Goal: Information Seeking & Learning: Learn about a topic

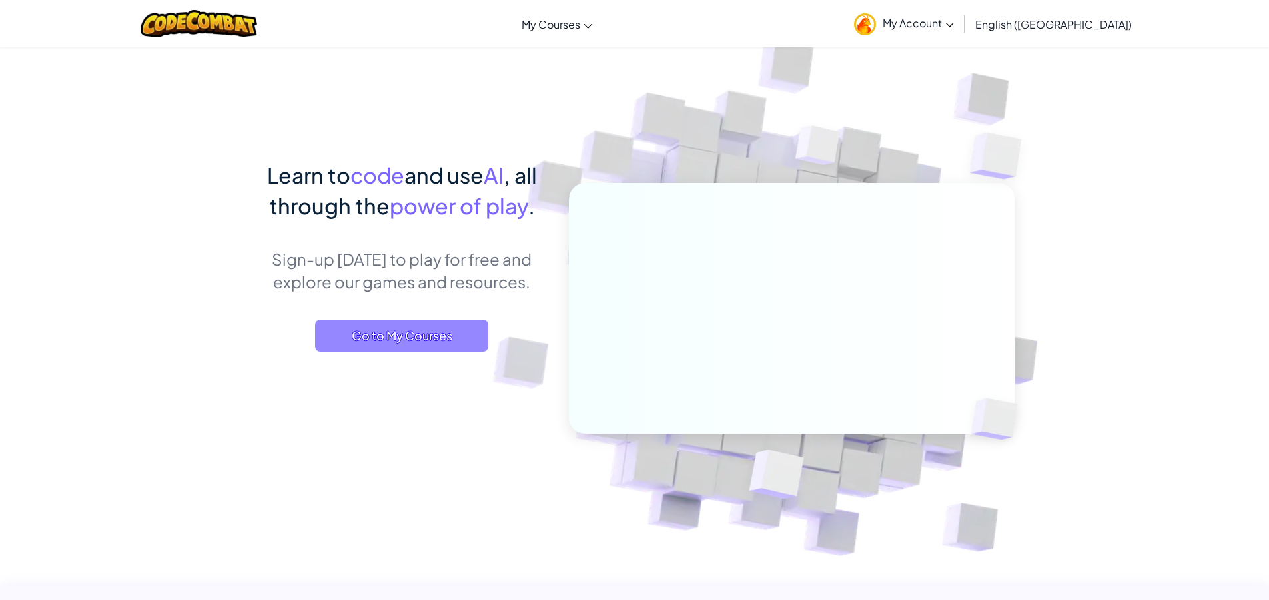
click at [369, 322] on span "Go to My Courses" at bounding box center [401, 336] width 173 height 32
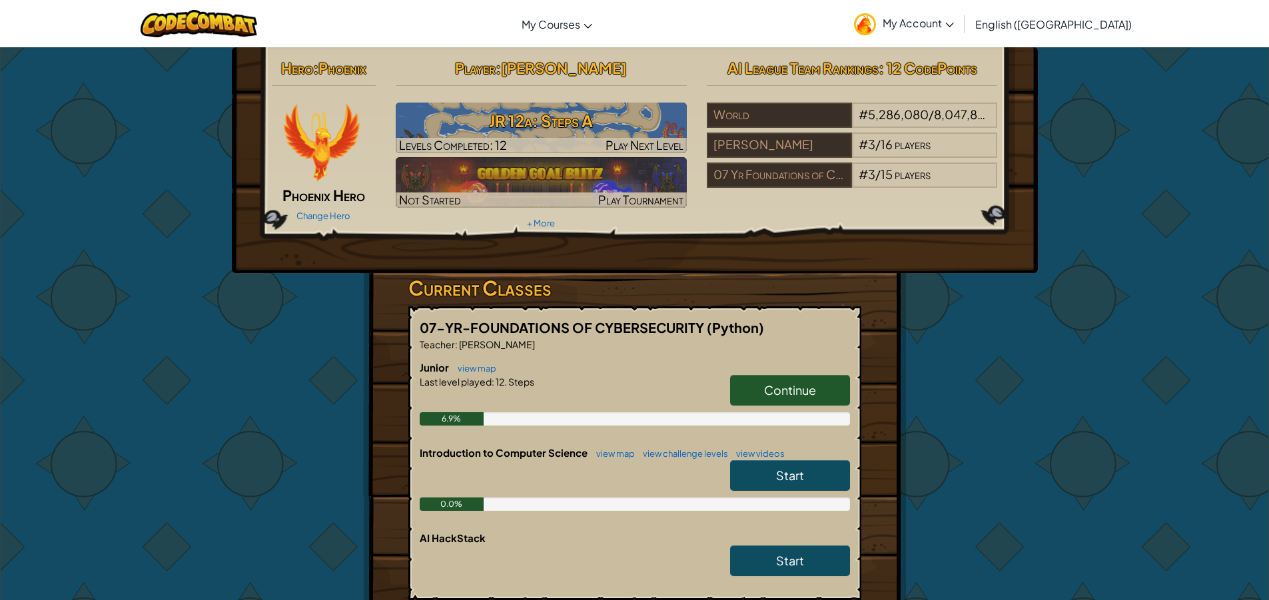
click at [811, 398] on link "Continue" at bounding box center [790, 390] width 120 height 31
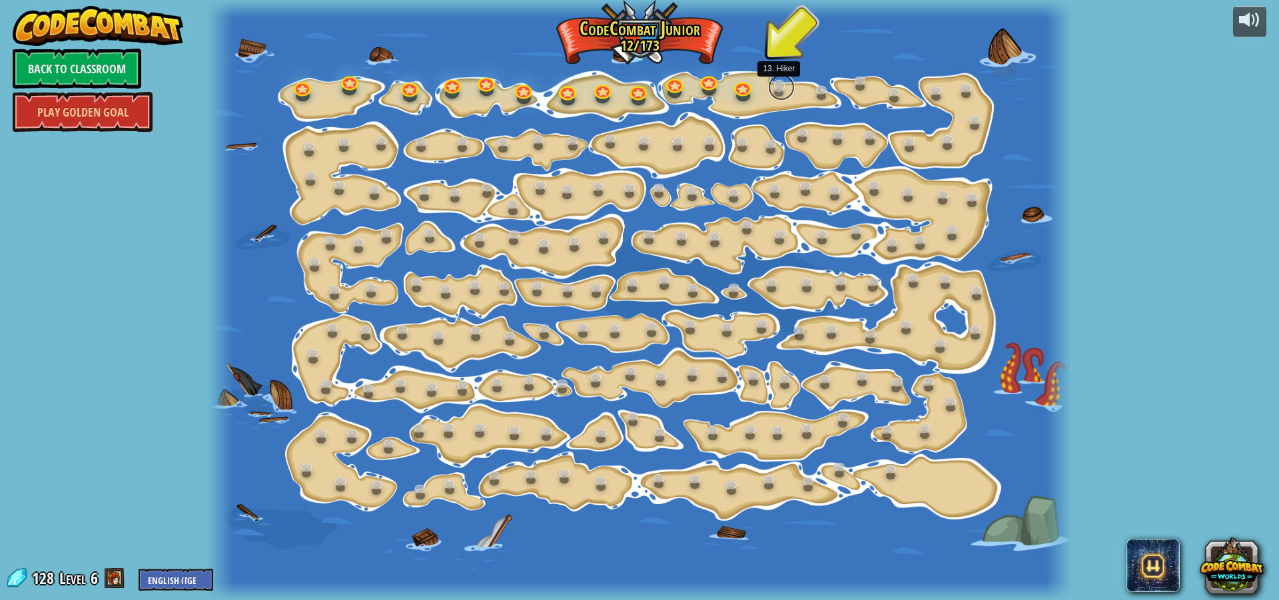
click at [774, 85] on link at bounding box center [781, 87] width 27 height 27
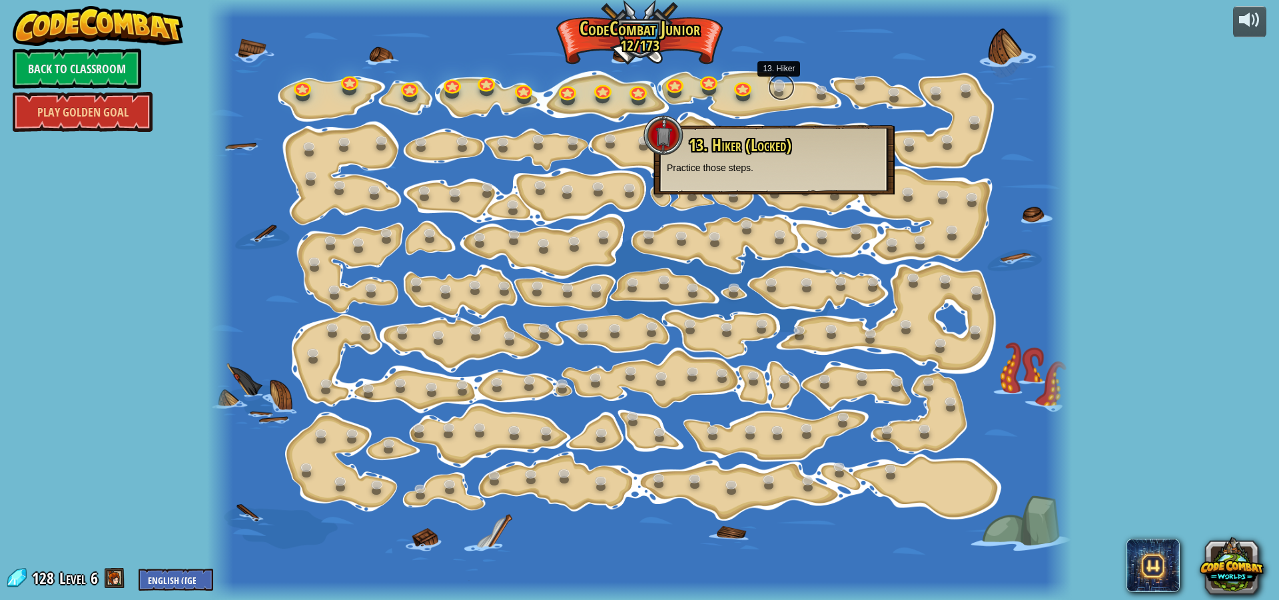
click at [775, 91] on link at bounding box center [781, 87] width 27 height 27
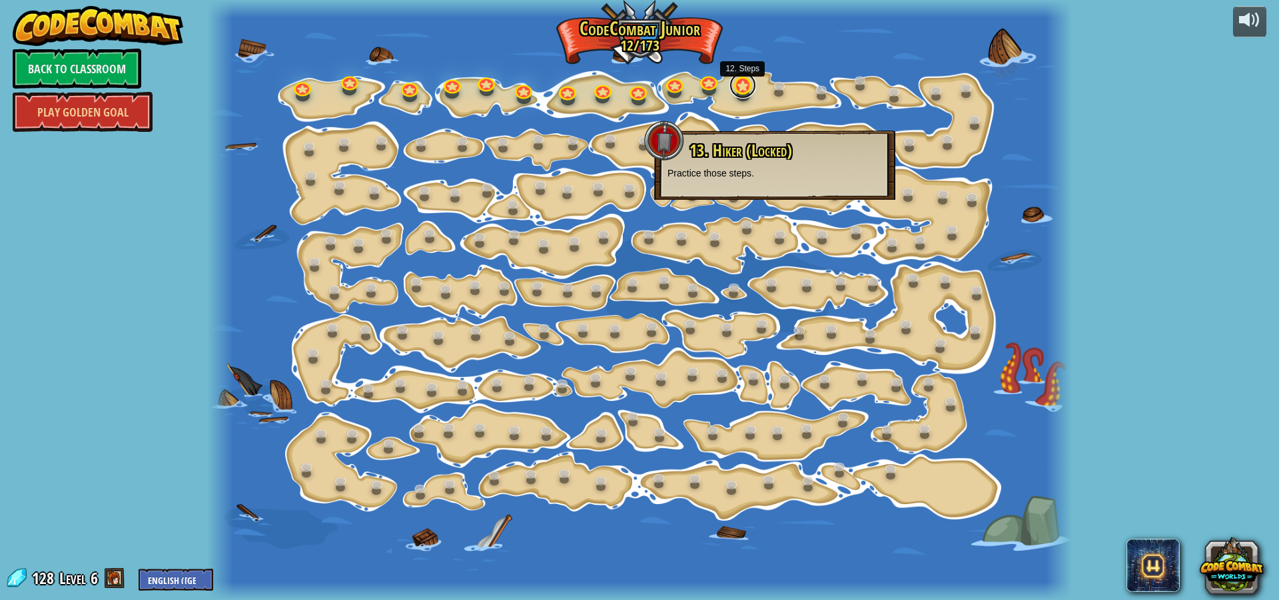
click at [746, 91] on link at bounding box center [743, 85] width 27 height 27
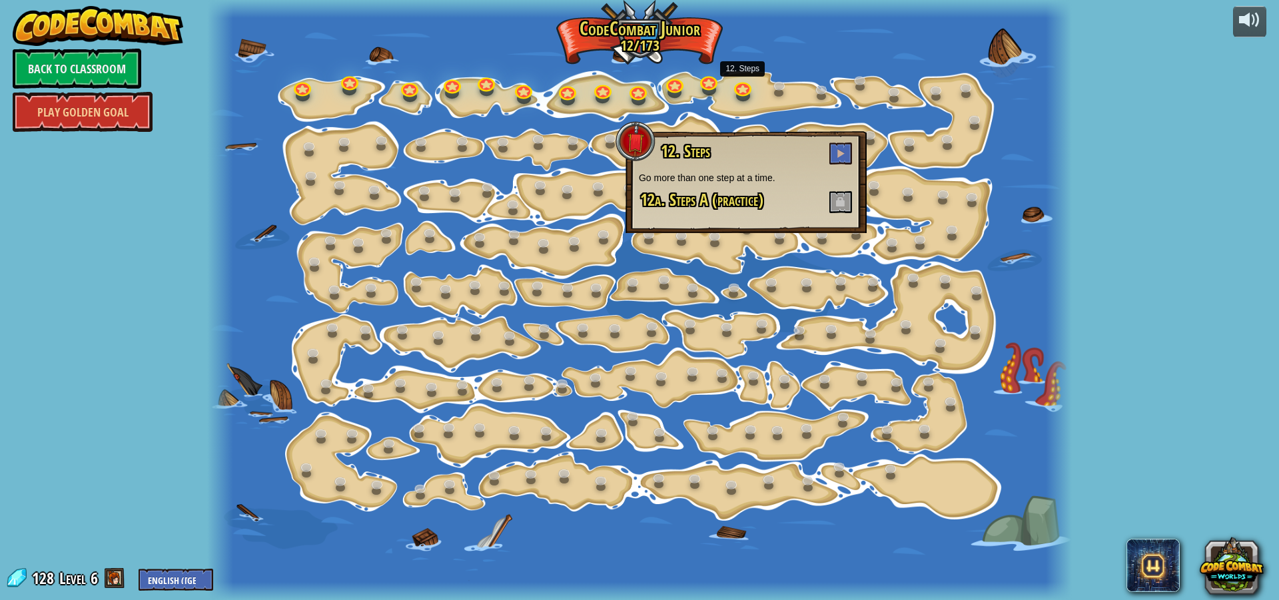
click at [832, 203] on span at bounding box center [841, 202] width 23 height 22
drag, startPoint x: 842, startPoint y: 197, endPoint x: 843, endPoint y: 188, distance: 8.7
click at [843, 197] on span at bounding box center [841, 202] width 23 height 22
click at [842, 155] on span at bounding box center [840, 153] width 9 height 9
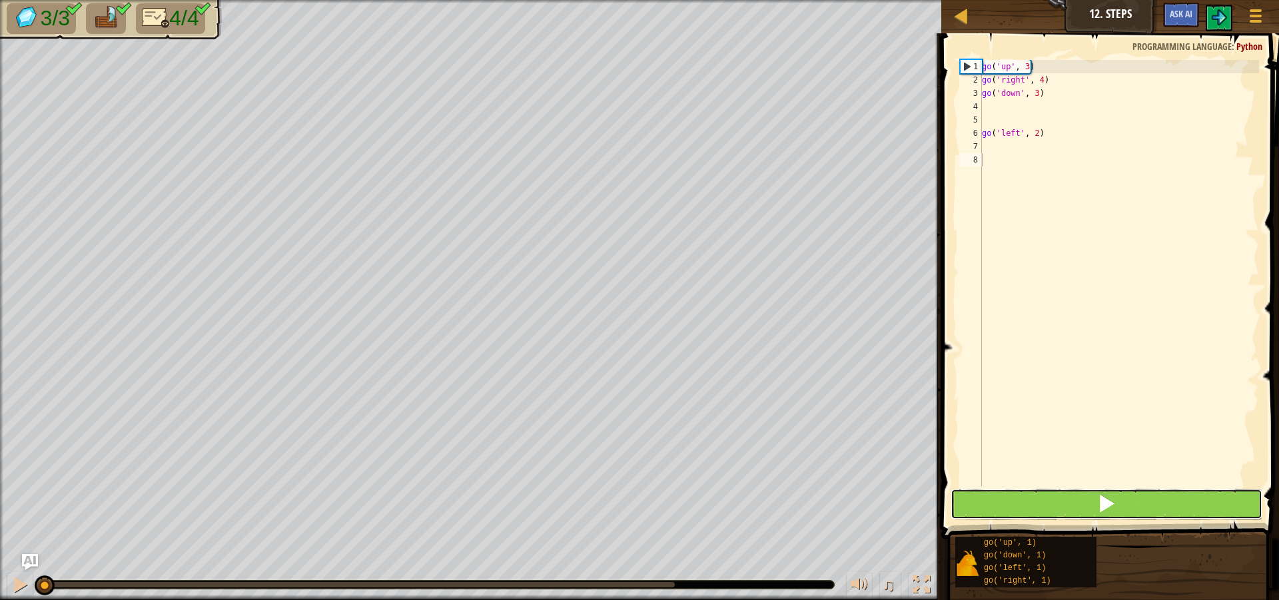
click at [999, 502] on button at bounding box center [1107, 504] width 312 height 31
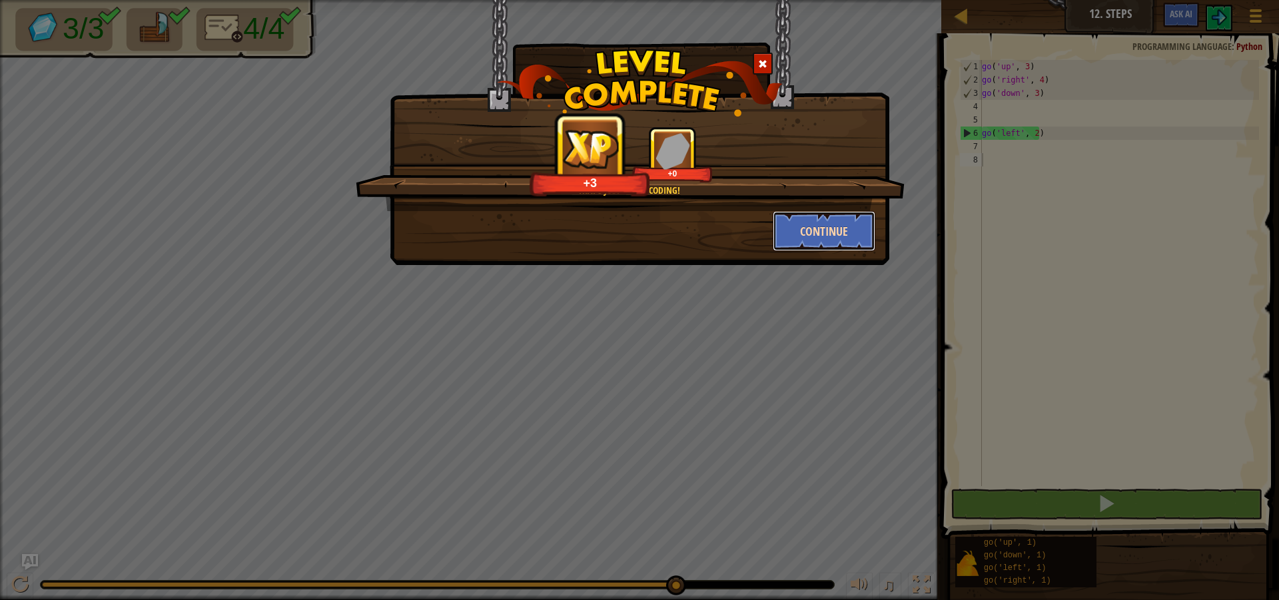
click at [847, 221] on button "Continue" at bounding box center [824, 231] width 103 height 40
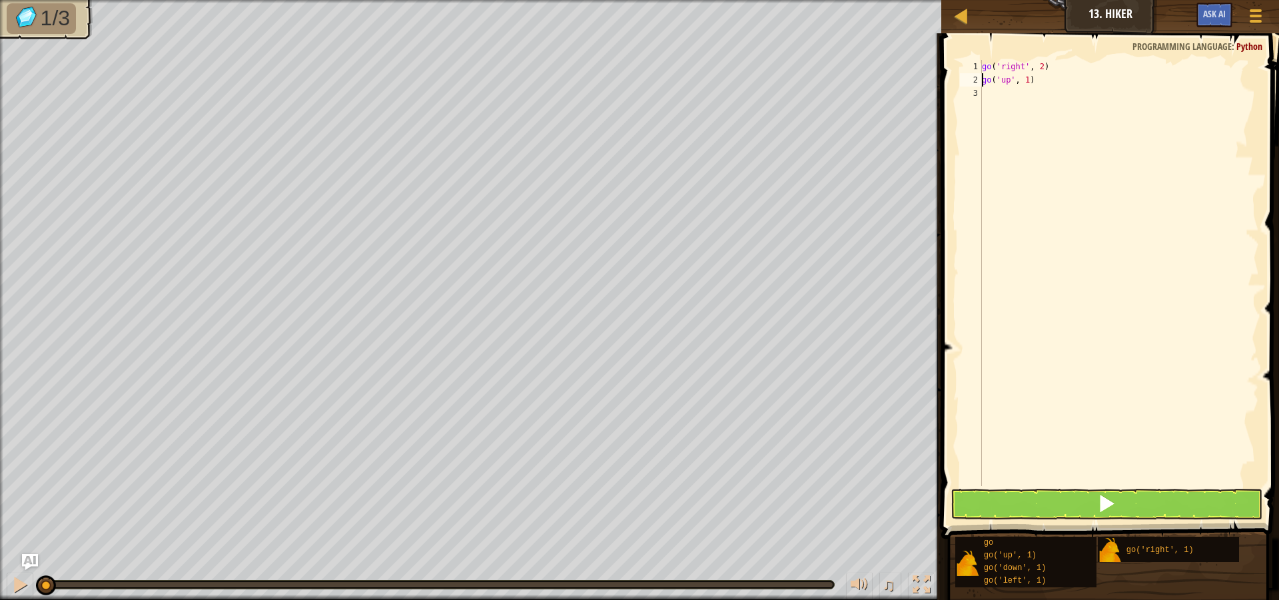
drag, startPoint x: 1025, startPoint y: 82, endPoint x: 1029, endPoint y: 98, distance: 16.3
click at [1025, 88] on div "go ( 'right' , 2 ) go ( 'up' , 1 )" at bounding box center [1119, 286] width 280 height 453
type textarea "go('up', 1"
click at [935, 83] on div "Map Junior 13. Hiker Game Menu Ask AI 1 ההההההההההההההההההההההההההההההההההההההה…" at bounding box center [639, 300] width 1279 height 600
click at [1026, 95] on div "go ( 'right' , 2 ) go ( 'up' , 1 )" at bounding box center [1119, 286] width 280 height 453
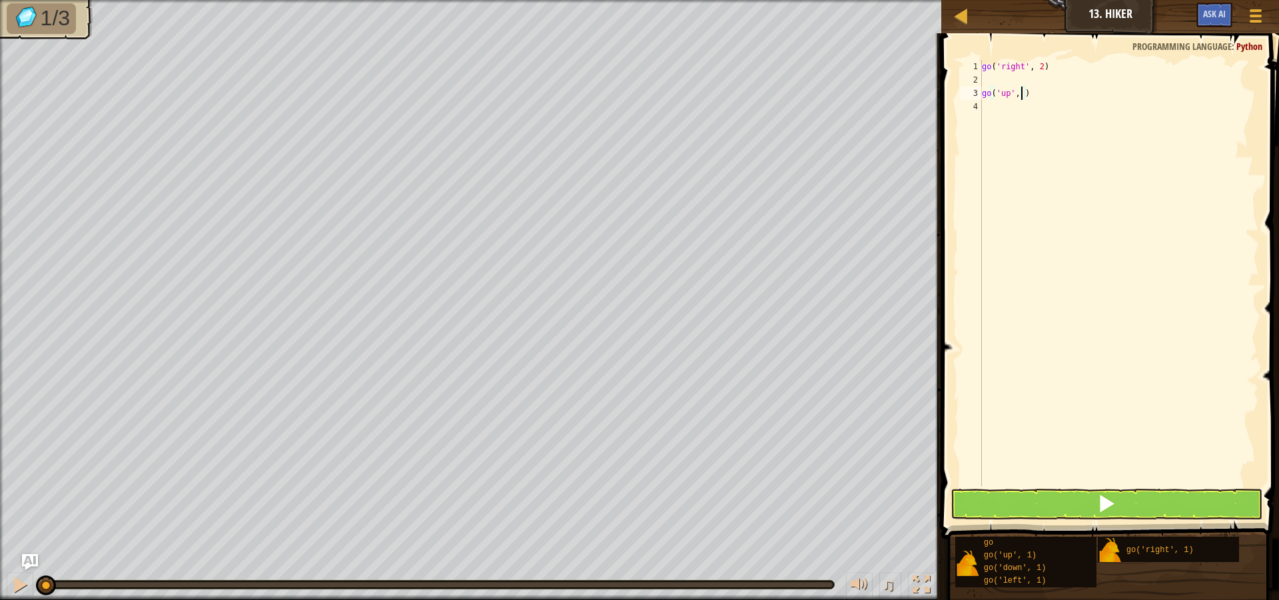
scroll to position [6, 3]
click at [1039, 109] on div "go ( 'right' , 2 ) go ( 'up' , 3 ) go ( 'right' , 1 )" at bounding box center [1119, 286] width 280 height 453
type textarea "go('right', 2)"
click at [1127, 502] on button at bounding box center [1107, 504] width 312 height 31
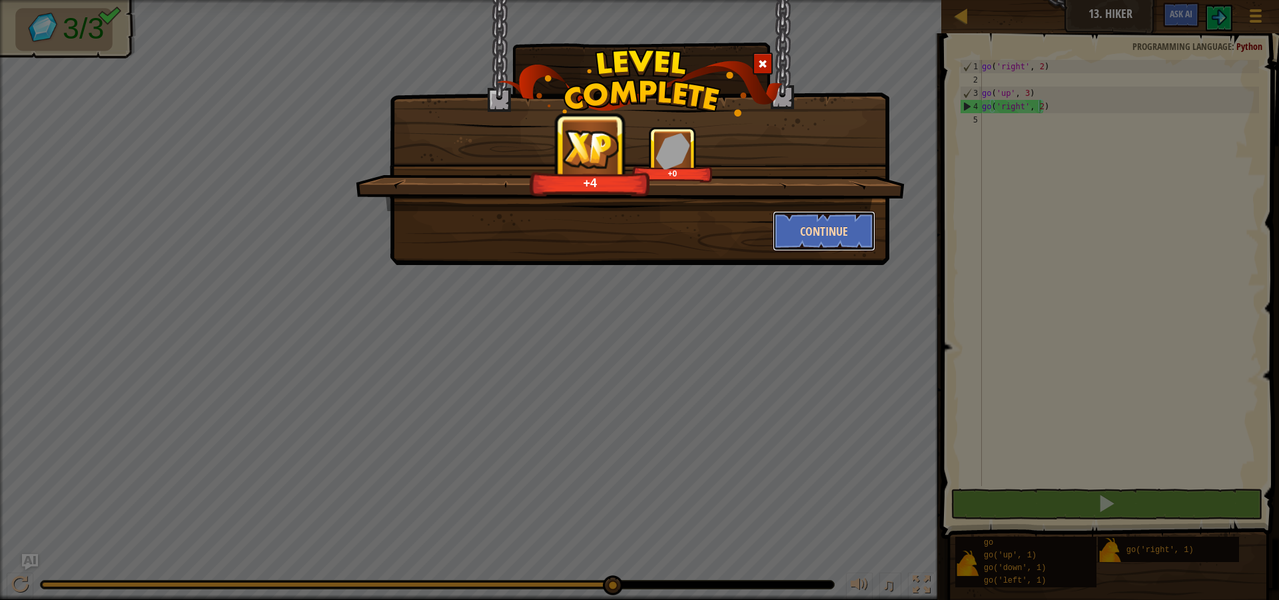
click at [827, 233] on button "Continue" at bounding box center [824, 231] width 103 height 40
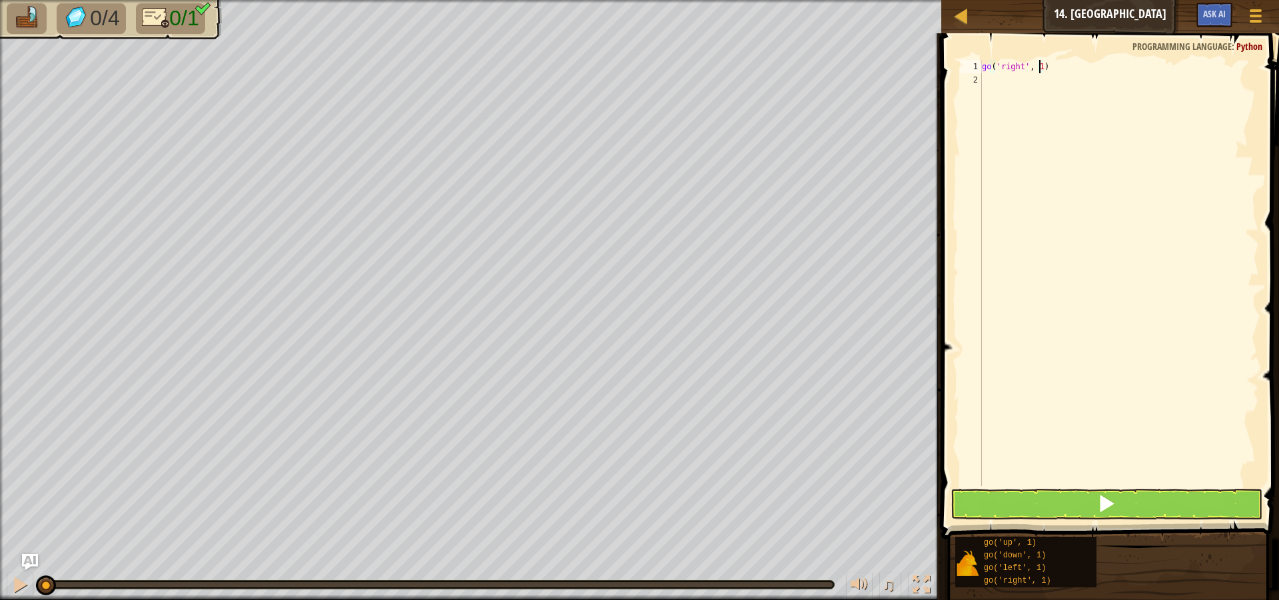
drag, startPoint x: 1038, startPoint y: 69, endPoint x: 1058, endPoint y: 104, distance: 40.0
click at [1037, 69] on div "go ( 'right' , 1 )" at bounding box center [1119, 286] width 280 height 453
drag, startPoint x: 1124, startPoint y: 508, endPoint x: 1133, endPoint y: 498, distance: 13.7
click at [1127, 506] on button at bounding box center [1107, 504] width 312 height 31
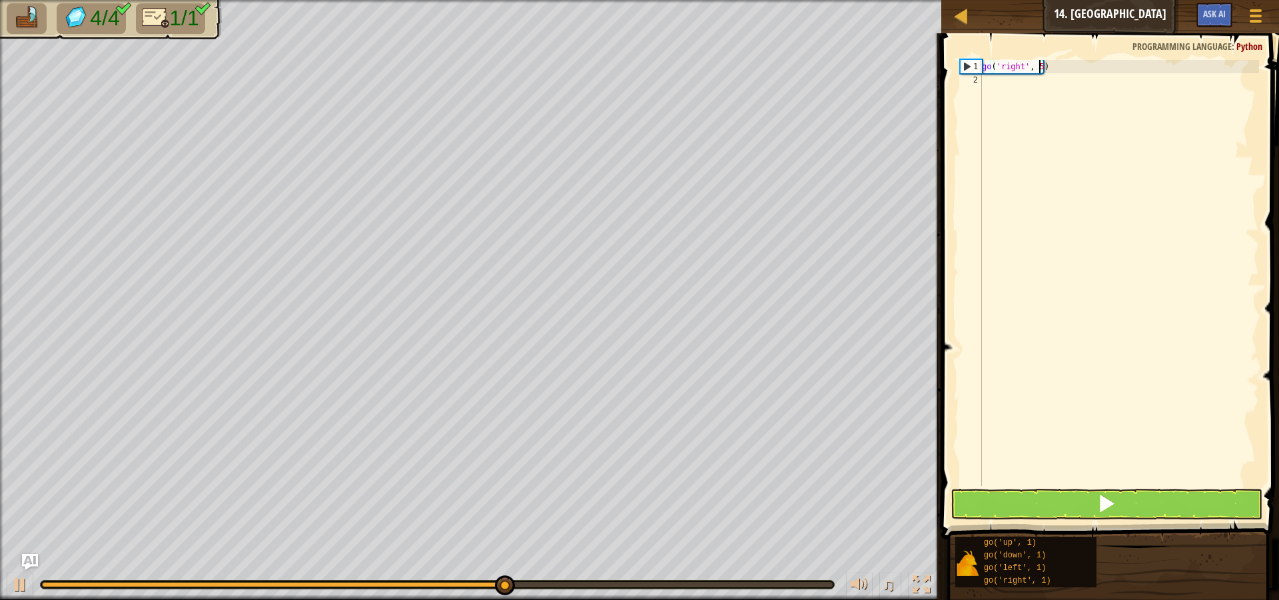
type textarea "go('right', 5)"
click at [1053, 504] on button at bounding box center [1107, 504] width 312 height 31
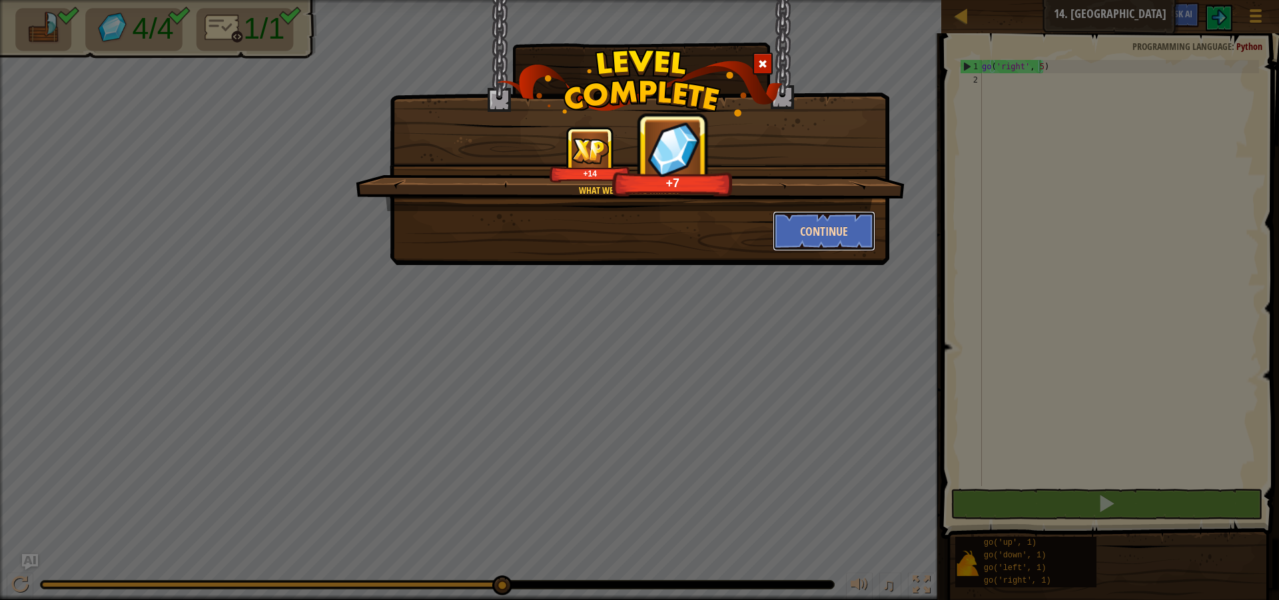
click at [832, 233] on button "Continue" at bounding box center [824, 231] width 103 height 40
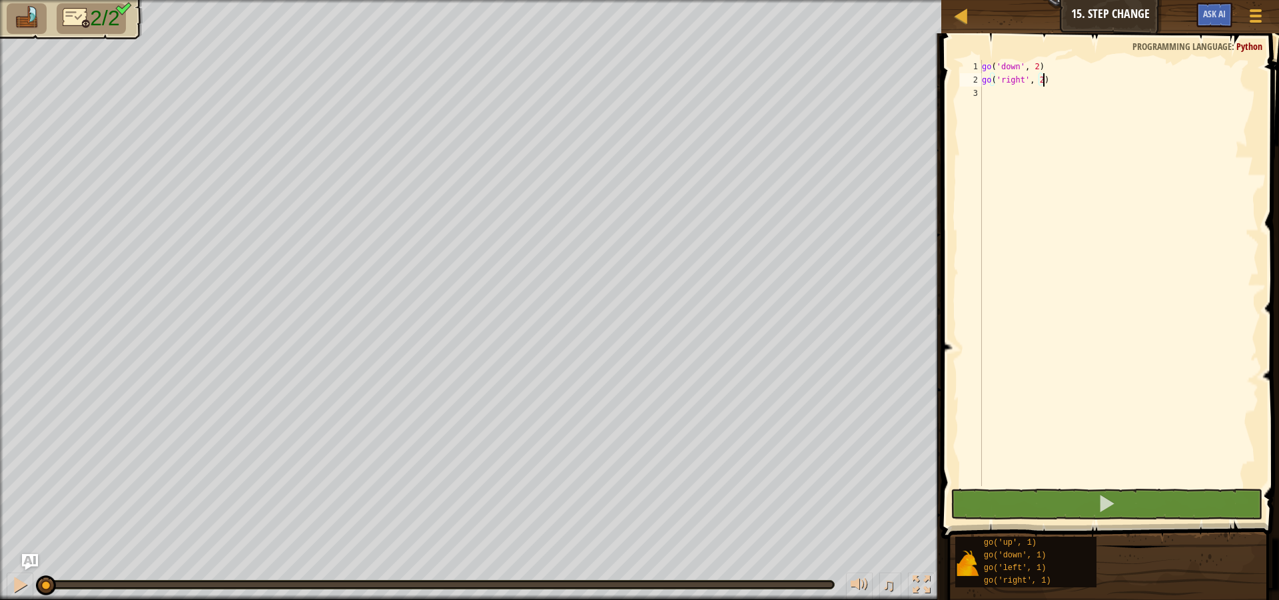
click at [1040, 83] on div "go ( 'down' , 2 ) go ( 'right' , 2 )" at bounding box center [1119, 286] width 280 height 453
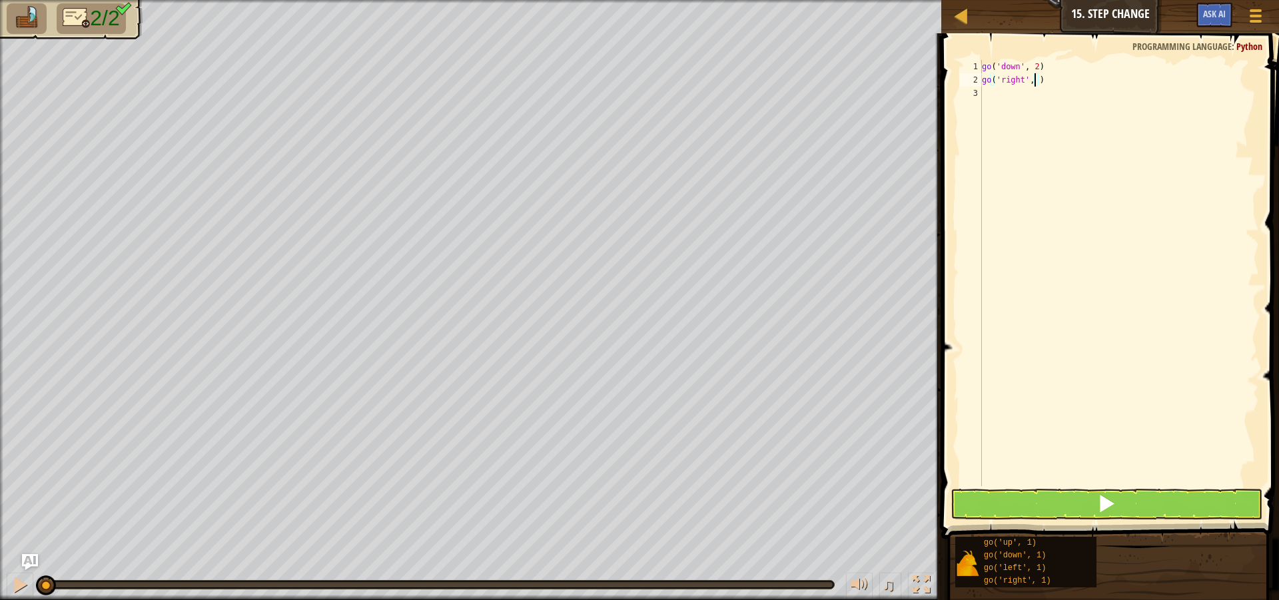
type textarea "go('right', 5)"
click at [1054, 496] on button at bounding box center [1107, 504] width 312 height 31
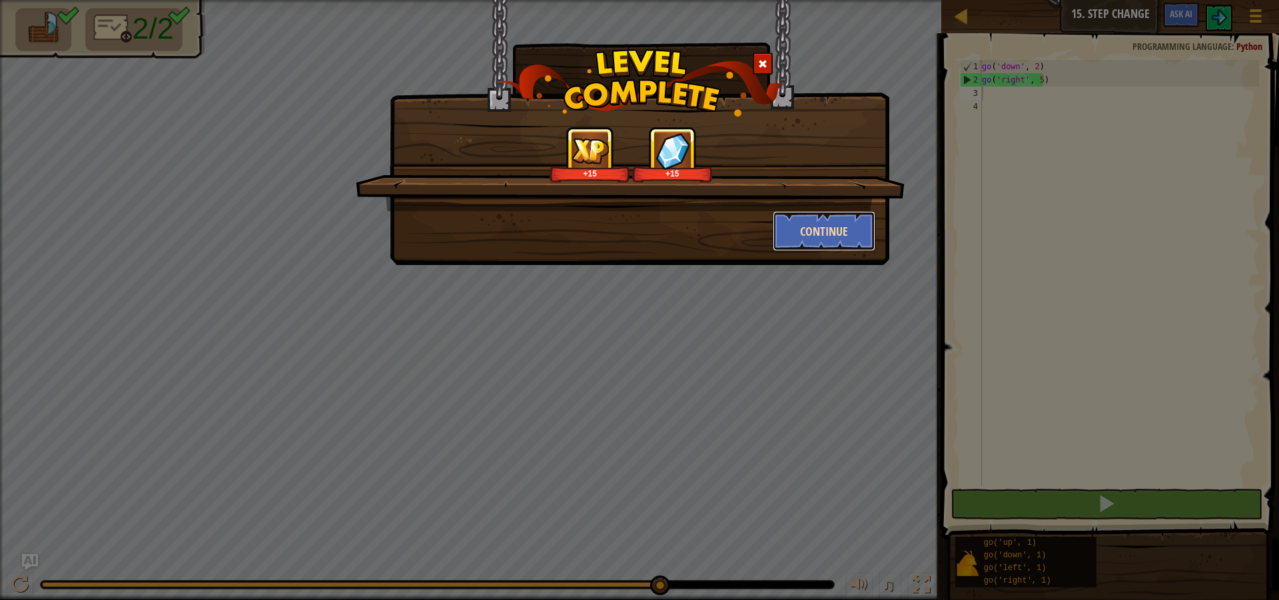
click at [804, 231] on button "Continue" at bounding box center [824, 231] width 103 height 40
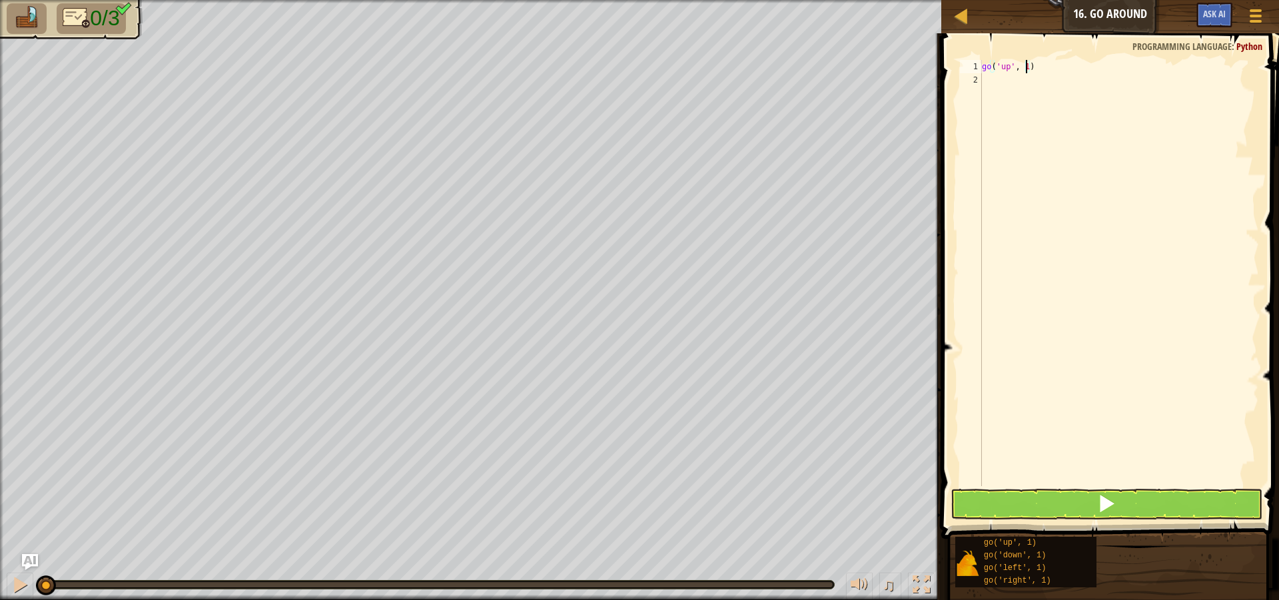
drag, startPoint x: 1025, startPoint y: 68, endPoint x: 1011, endPoint y: 206, distance: 138.6
click at [1023, 73] on div "go ( 'up' , 1 )" at bounding box center [1119, 286] width 280 height 453
type textarea "go('up', 1)"
click at [1025, 64] on div "go ( 'up' , 1 )" at bounding box center [1119, 273] width 280 height 426
type textarea "go('up', 2)"
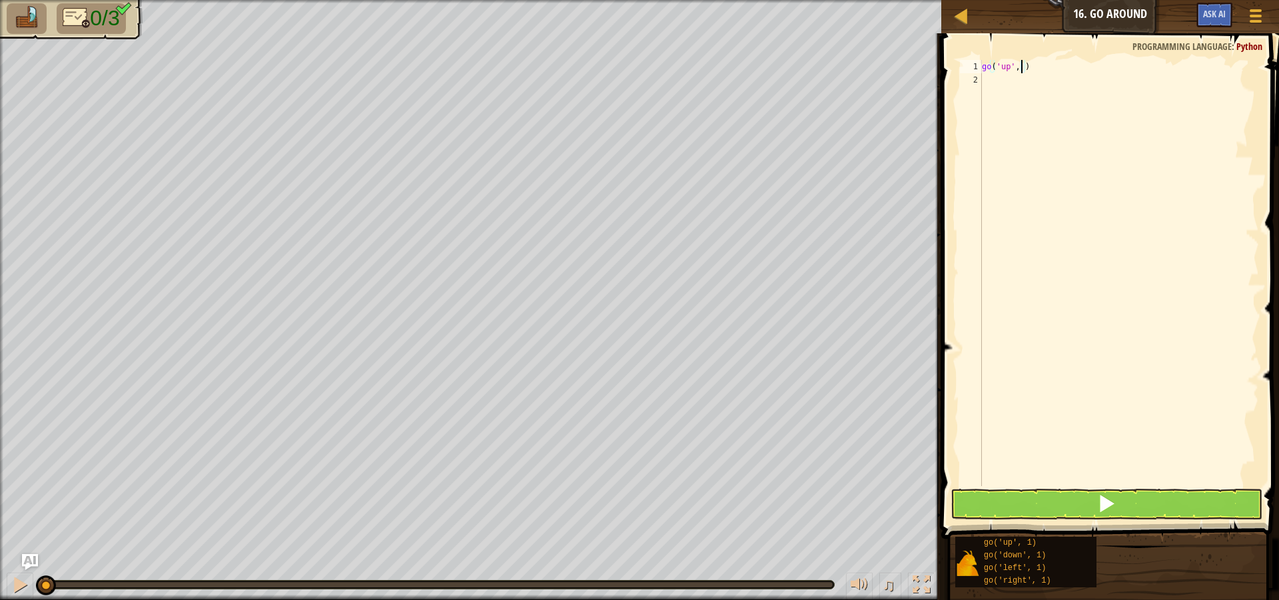
scroll to position [6, 3]
click at [1027, 107] on div "go ( 'up' , 2 )" at bounding box center [1119, 286] width 280 height 453
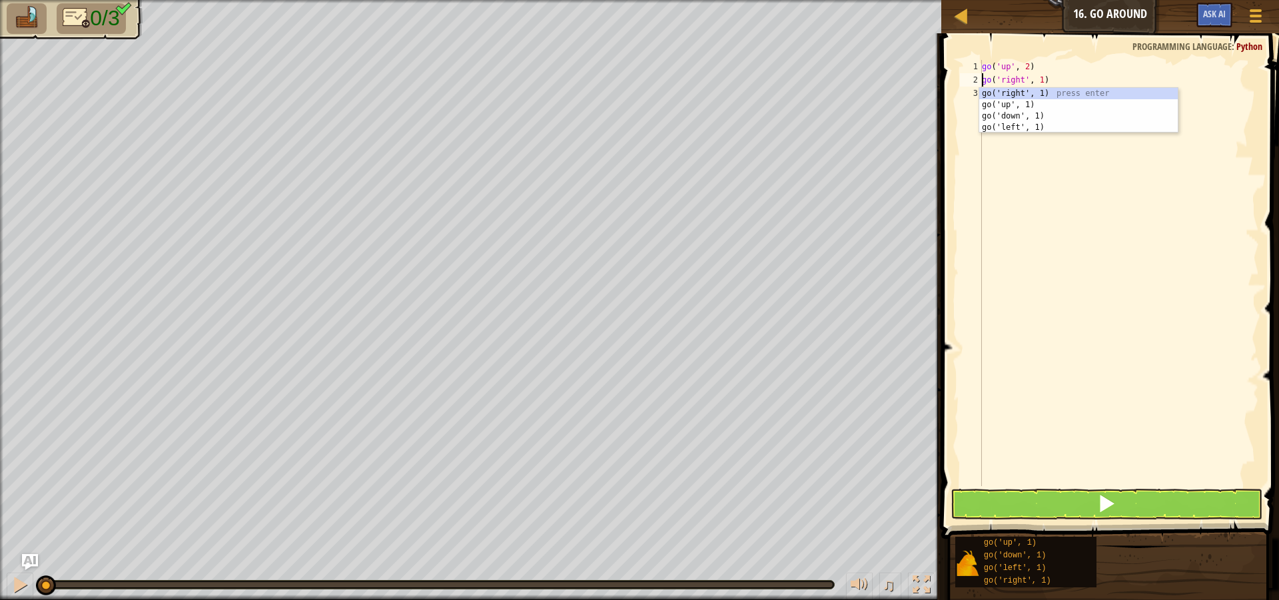
click at [1038, 85] on div "go ( 'up' , 2 ) go ( 'right' , 1 )" at bounding box center [1119, 286] width 280 height 453
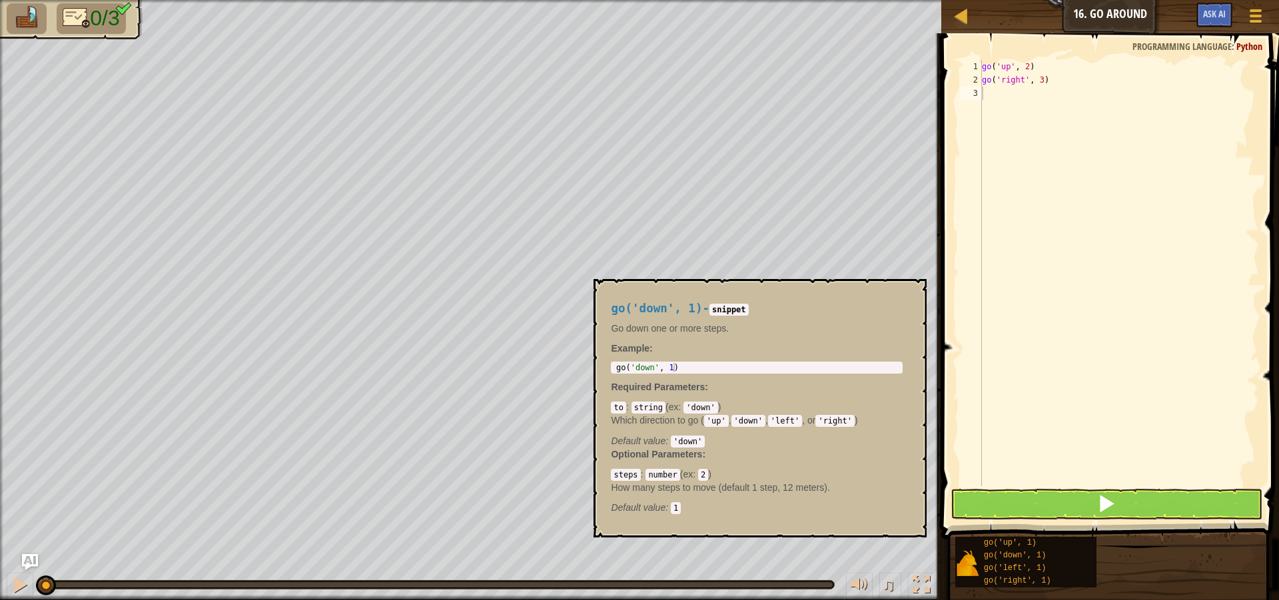
scroll to position [6, 4]
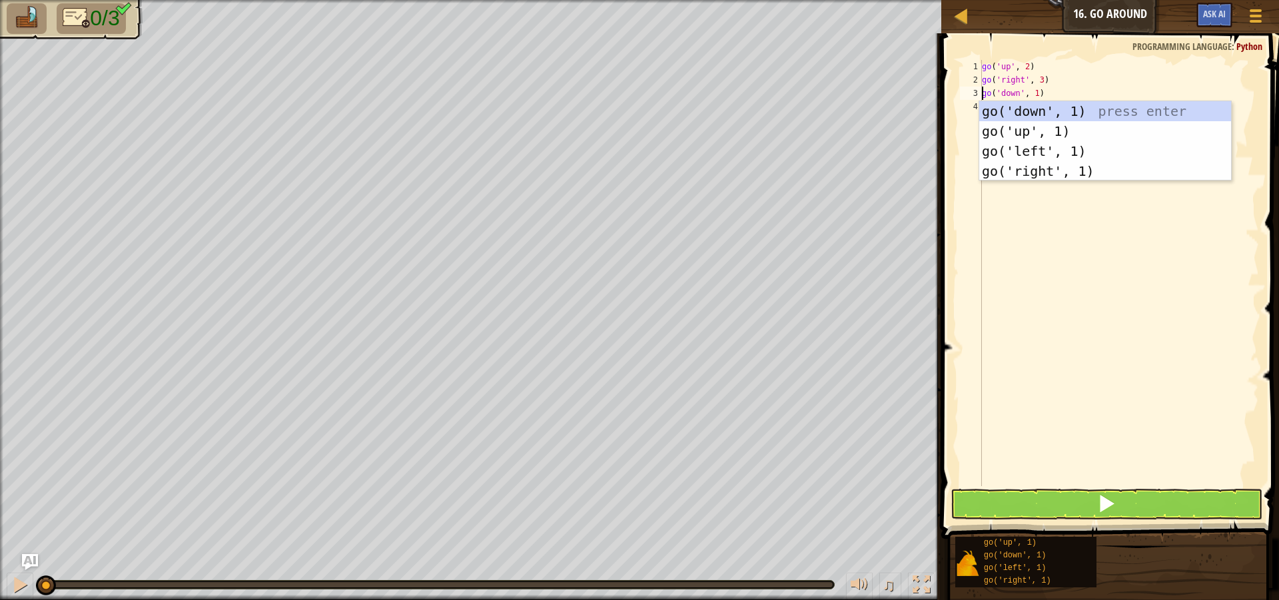
click at [1033, 98] on div "go ( 'up' , 2 ) go ( 'right' , 3 ) go ( 'down' , 1 )" at bounding box center [1119, 286] width 280 height 453
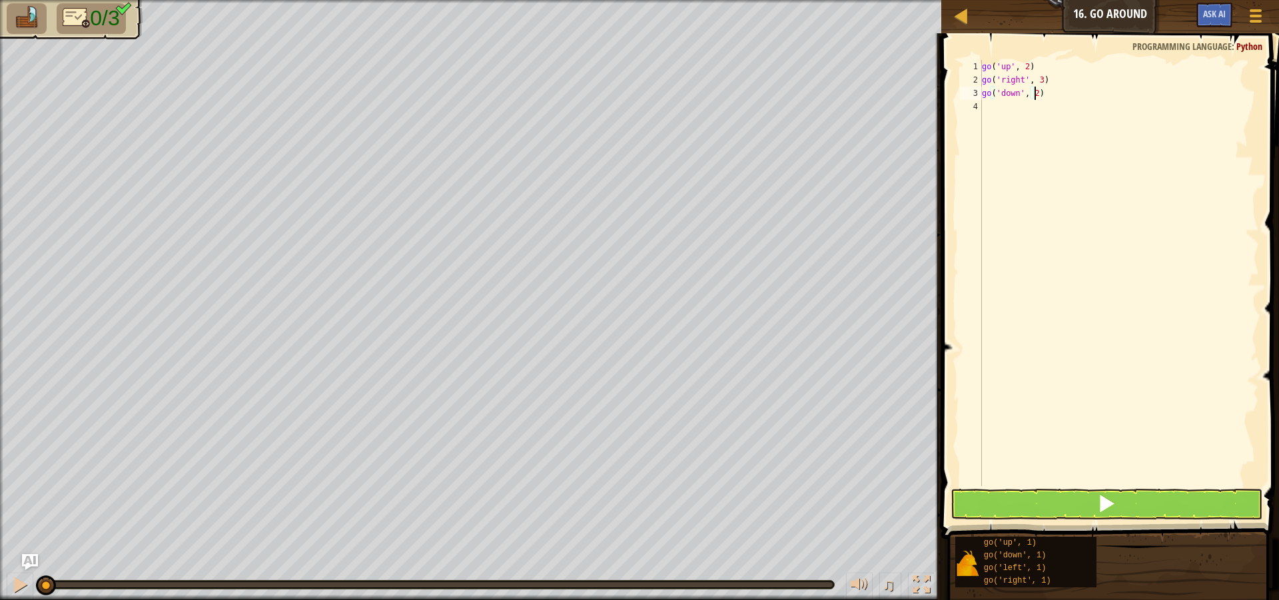
type textarea "go('down', 2)"
click at [1208, 232] on div "go ( 'up' , 2 ) go ( 'right' , 3 ) go ( 'down' , 2 )" at bounding box center [1119, 286] width 280 height 453
click at [1147, 511] on button at bounding box center [1107, 504] width 312 height 31
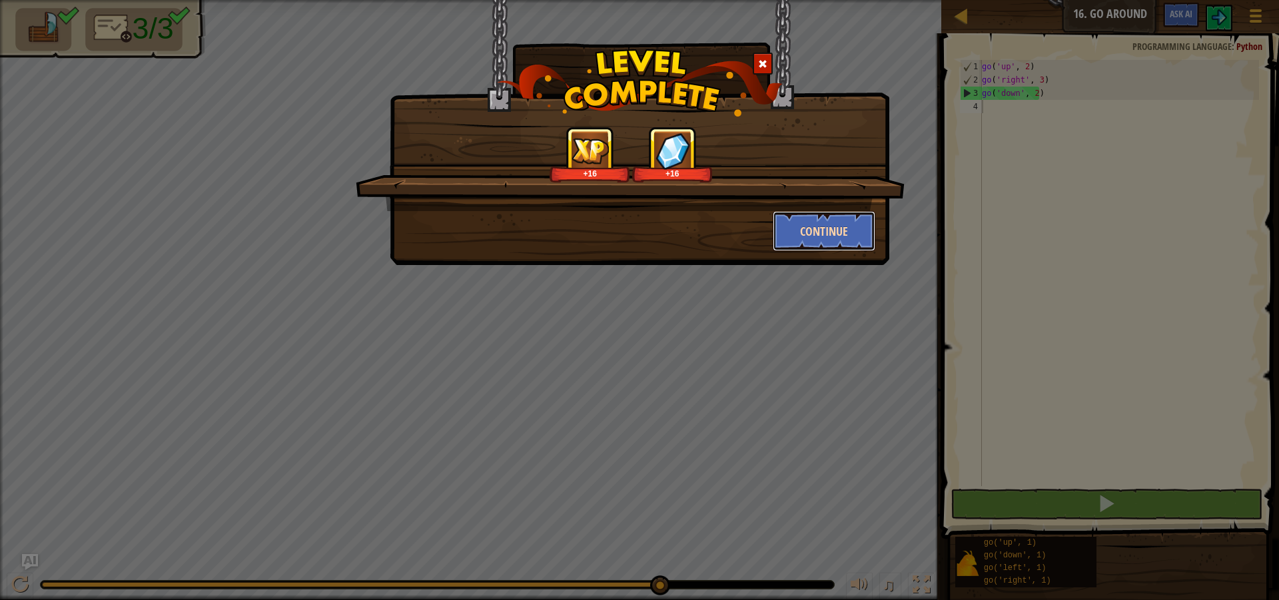
click at [806, 223] on button "Continue" at bounding box center [824, 231] width 103 height 40
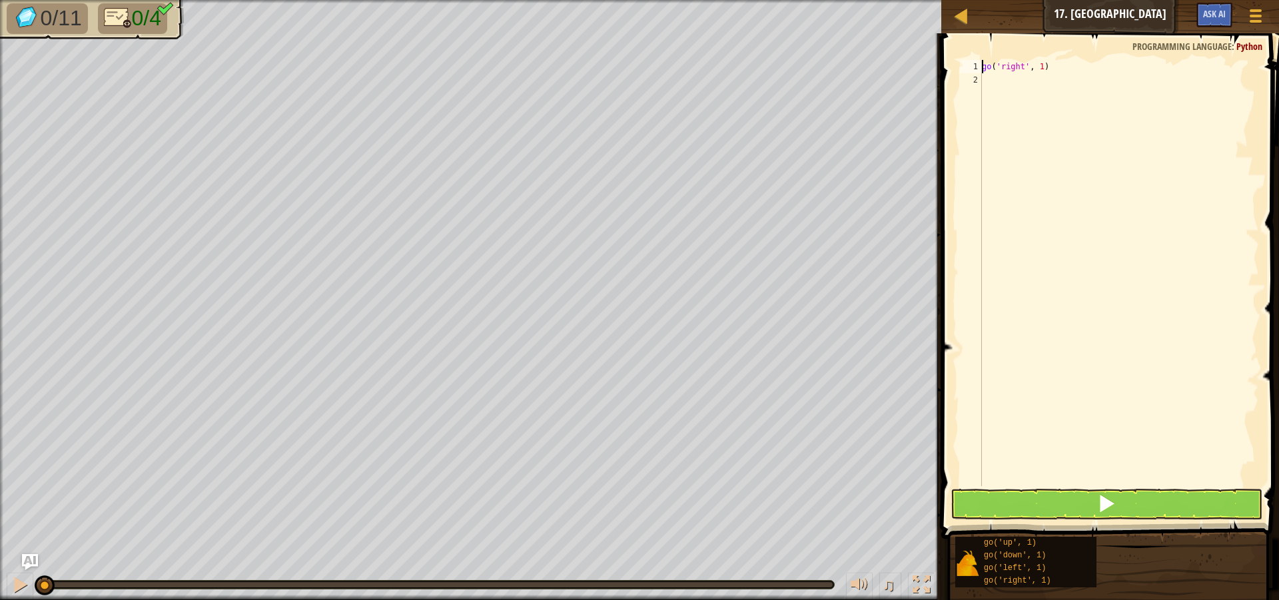
click at [1036, 67] on div "go ( 'right' , 1 )" at bounding box center [1119, 286] width 280 height 453
click at [1039, 67] on div "go ( 'right' , 1 )" at bounding box center [1119, 286] width 280 height 453
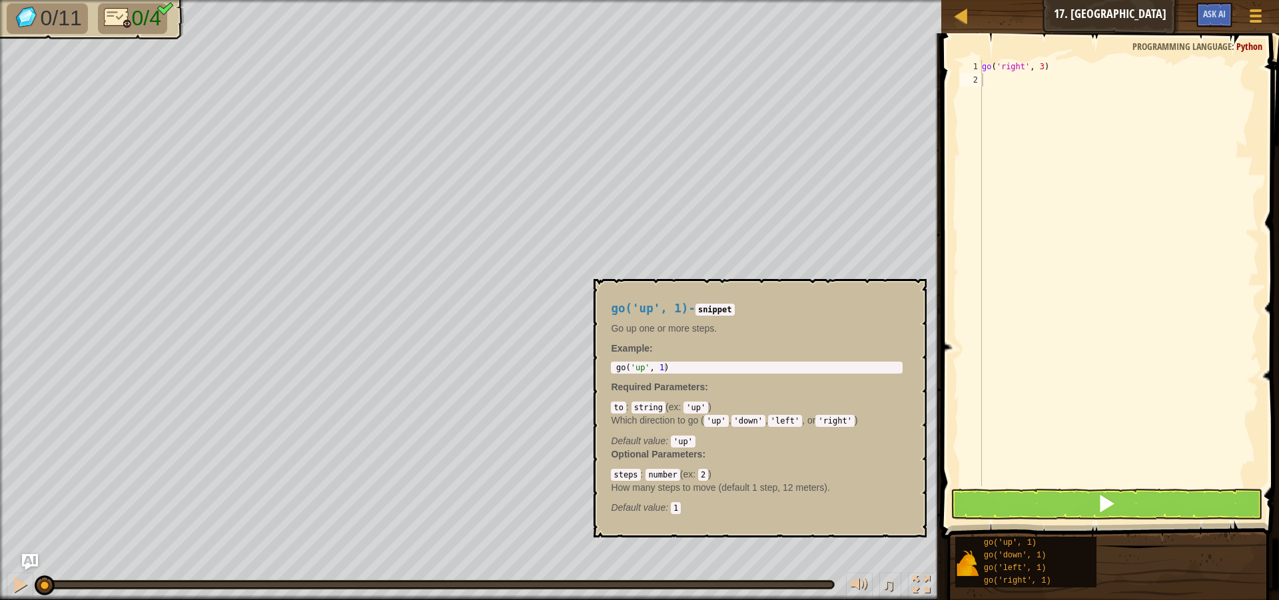
scroll to position [6, 3]
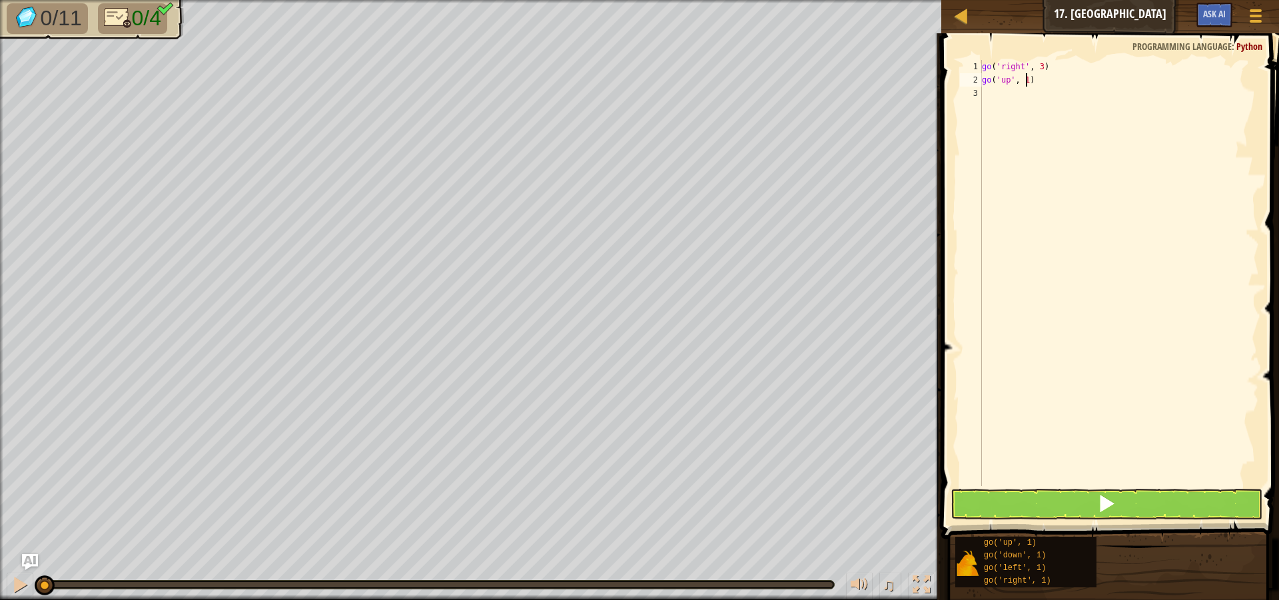
click at [1025, 82] on div "go ( 'right' , 3 ) go ( 'up' , 1 )" at bounding box center [1119, 286] width 280 height 453
click at [1034, 96] on div "go ( 'right' , 3 ) go ( 'up' , 3 ) go ( 'left' , 1 )" at bounding box center [1119, 286] width 280 height 453
click at [1033, 107] on div "go ( 'right' , 3 ) go ( 'up' , 3 ) go ( 'left' , 3 ) go ( 'down' , 1 )" at bounding box center [1119, 286] width 280 height 453
click at [1033, 109] on div "go ( 'right' , 3 ) go ( 'up' , 3 ) go ( 'left' , 3 ) go ( 'down' , 1 )" at bounding box center [1119, 286] width 280 height 453
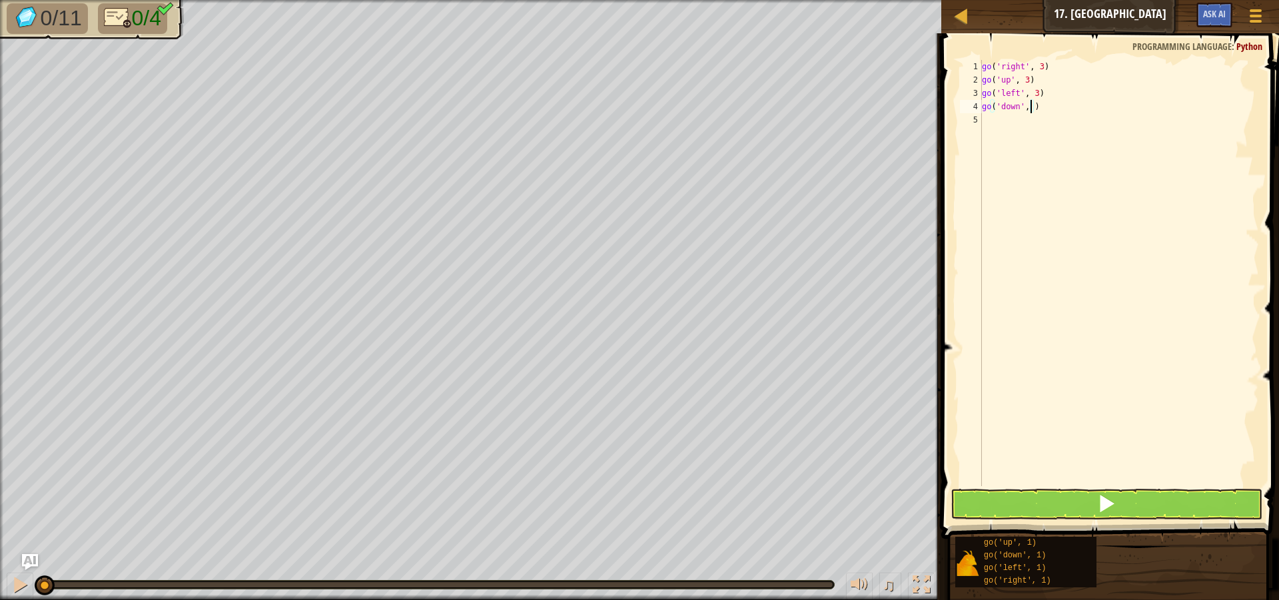
type textarea "go('down', 2)"
drag, startPoint x: 1134, startPoint y: 503, endPoint x: 1145, endPoint y: 498, distance: 11.6
click at [1134, 502] on button at bounding box center [1107, 504] width 312 height 31
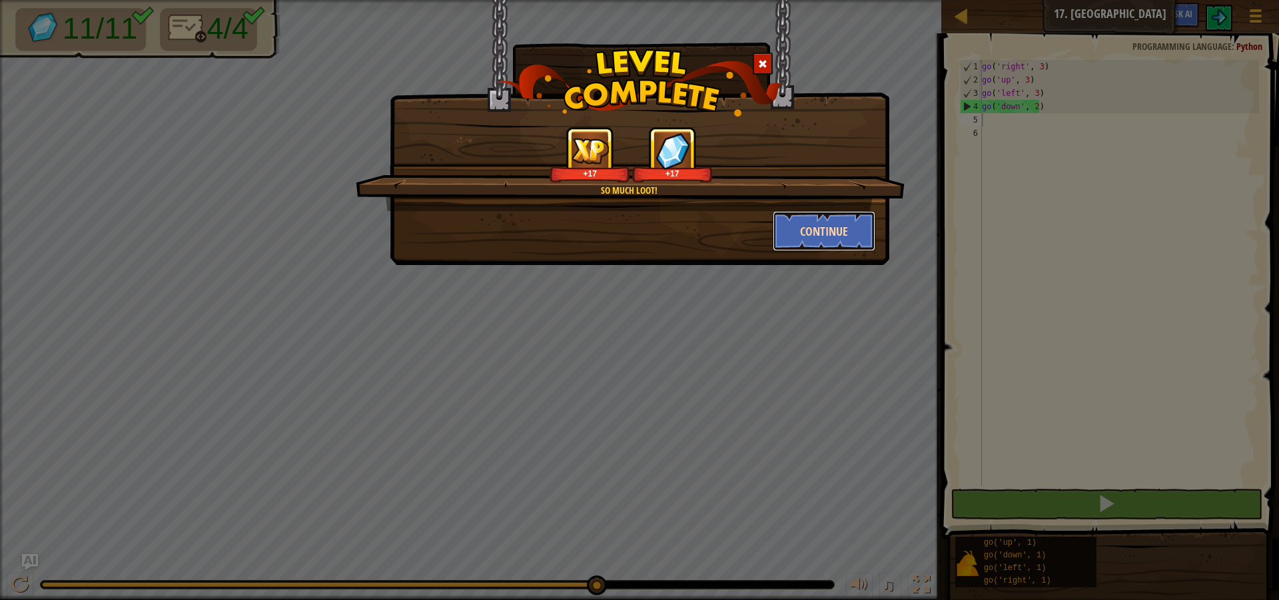
click at [840, 249] on button "Continue" at bounding box center [824, 231] width 103 height 40
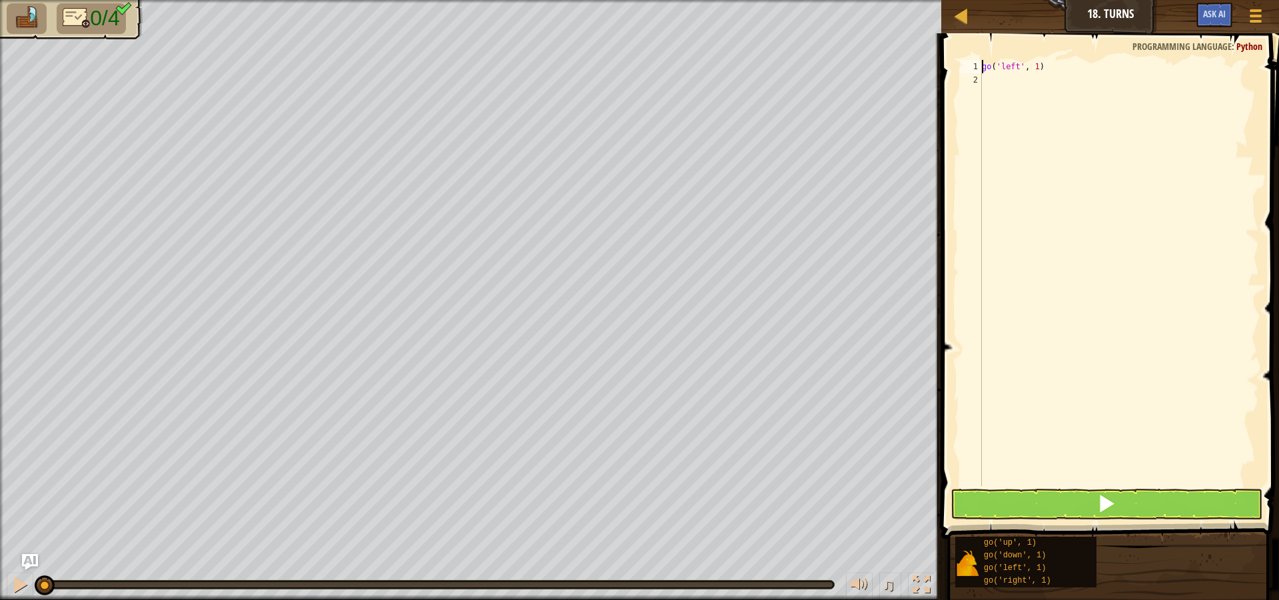
click at [1034, 69] on div "go ( 'left' , 1 )" at bounding box center [1119, 286] width 280 height 453
drag, startPoint x: 1035, startPoint y: 79, endPoint x: 1039, endPoint y: 86, distance: 7.8
click at [1035, 81] on div "go ( 'left' , 2 ) go ( 'down' , 1 )" at bounding box center [1119, 286] width 280 height 453
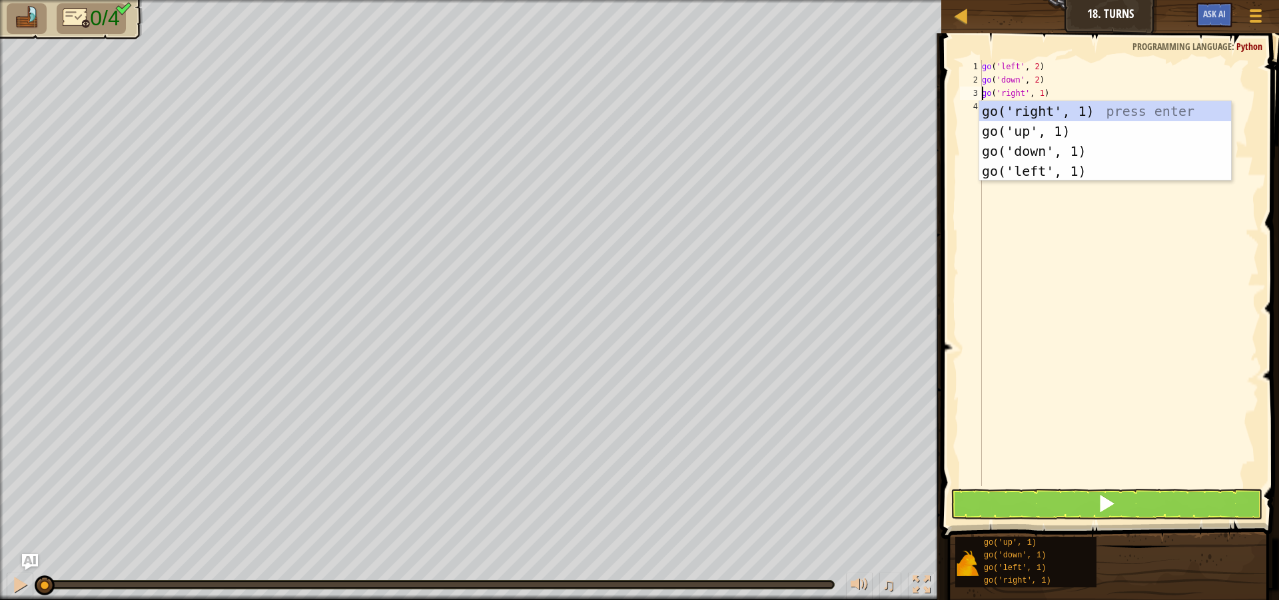
click at [1039, 95] on div "go ( 'left' , 2 ) go ( 'down' , 2 ) go ( 'right' , 1 )" at bounding box center [1119, 286] width 280 height 453
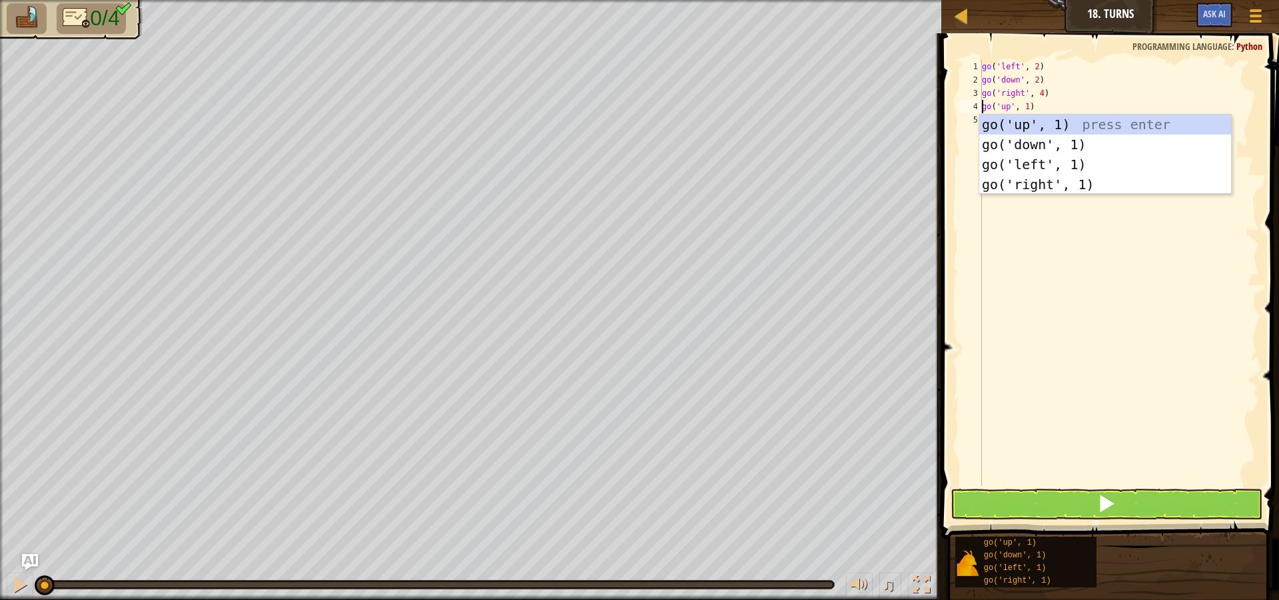
scroll to position [6, 3]
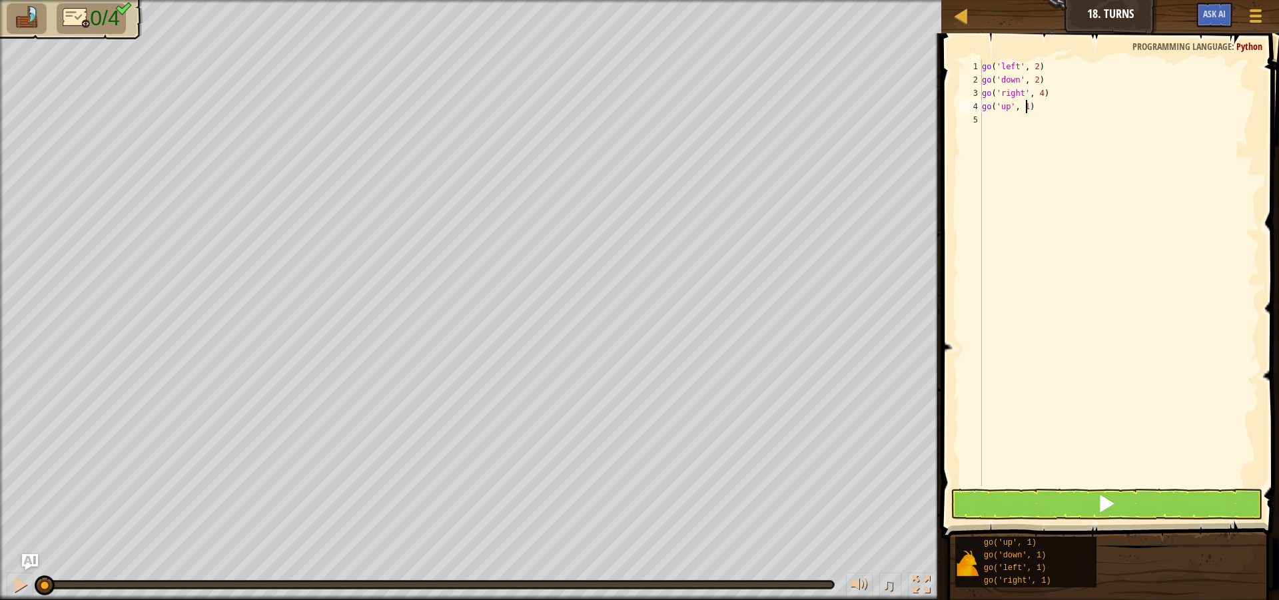
drag, startPoint x: 1025, startPoint y: 107, endPoint x: 1028, endPoint y: 128, distance: 21.5
click at [1025, 109] on div "go ( 'left' , 2 ) go ( 'down' , 2 ) go ( 'right' , 4 ) go ( 'up' , 1 )" at bounding box center [1119, 286] width 280 height 453
type textarea "go('up', 3)"
click at [1087, 494] on button at bounding box center [1107, 504] width 312 height 31
click at [1087, 496] on button at bounding box center [1107, 504] width 312 height 31
